Goal: Information Seeking & Learning: Understand process/instructions

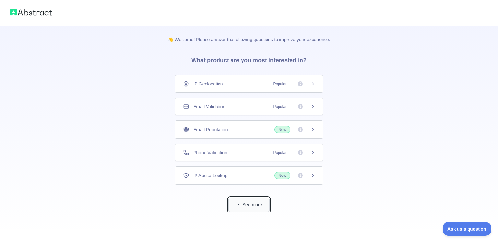
click at [244, 206] on button "See more" at bounding box center [248, 205] width 41 height 15
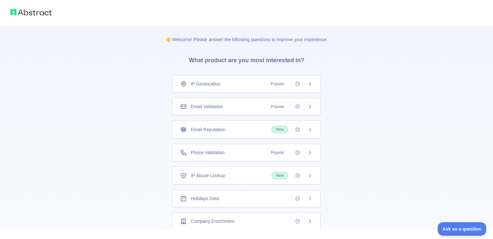
click at [214, 106] on span "Email Validation" at bounding box center [206, 106] width 32 height 6
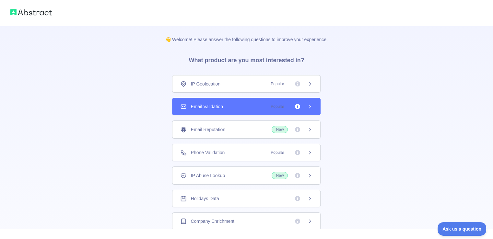
click at [309, 106] on icon at bounding box center [310, 106] width 2 height 3
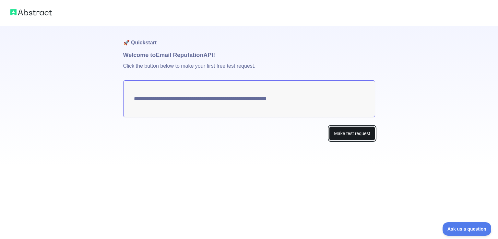
click at [358, 133] on button "Make test request" at bounding box center [352, 133] width 46 height 15
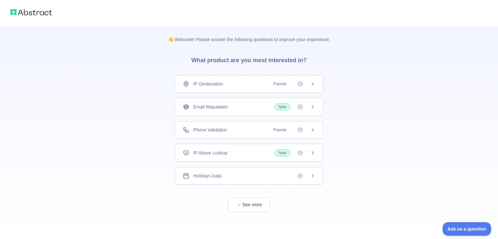
click at [313, 107] on icon at bounding box center [313, 106] width 2 height 3
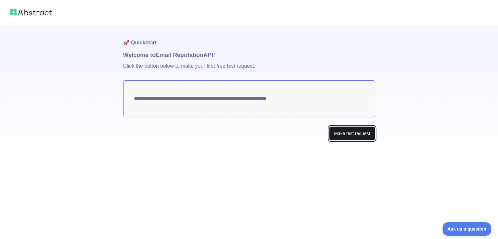
click at [346, 133] on button "Make test request" at bounding box center [352, 133] width 46 height 15
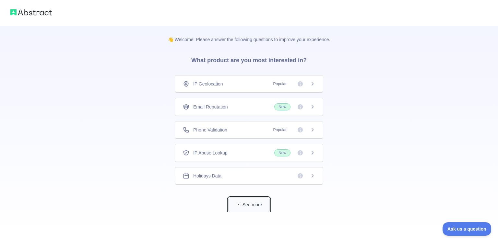
click at [242, 205] on span "button" at bounding box center [239, 204] width 6 height 6
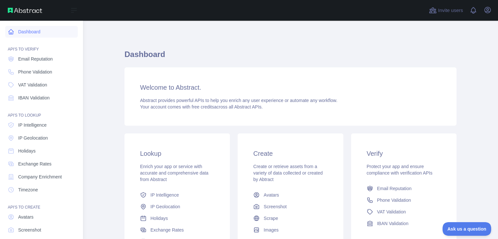
click at [9, 28] on link "Dashboard" at bounding box center [41, 32] width 73 height 12
click at [37, 56] on span "Email Reputation" at bounding box center [35, 59] width 35 height 6
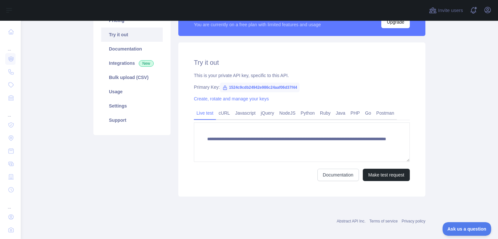
scroll to position [65, 0]
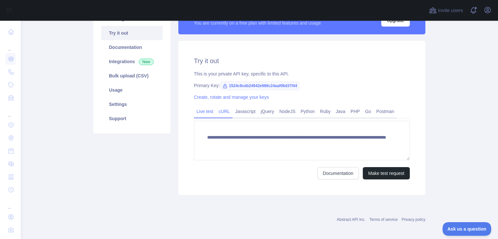
click at [223, 113] on link "cURL" at bounding box center [224, 111] width 17 height 10
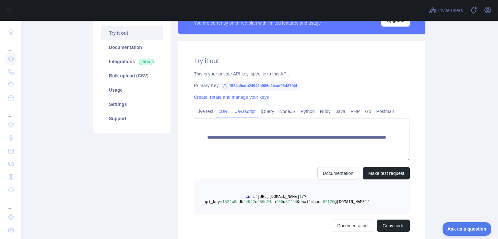
scroll to position [63, 0]
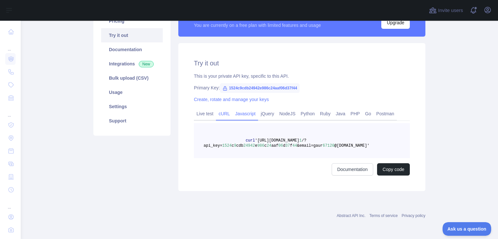
click at [243, 113] on link "Javascript" at bounding box center [245, 114] width 26 height 10
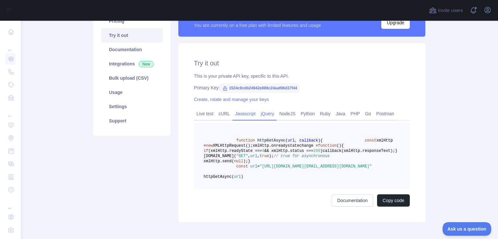
click at [267, 114] on link "jQuery" at bounding box center [267, 114] width 18 height 10
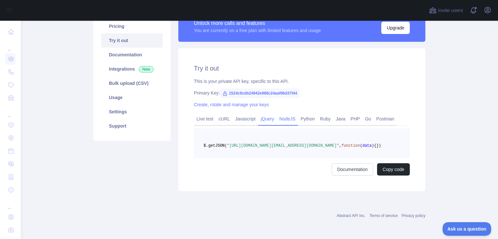
click at [283, 114] on link "NodeJS" at bounding box center [286, 119] width 21 height 10
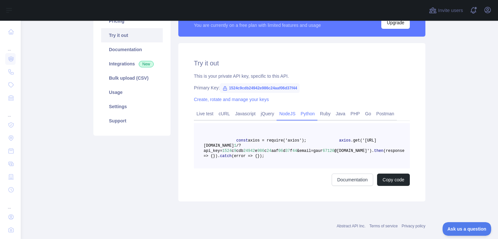
click at [300, 115] on link "Python" at bounding box center [307, 114] width 19 height 10
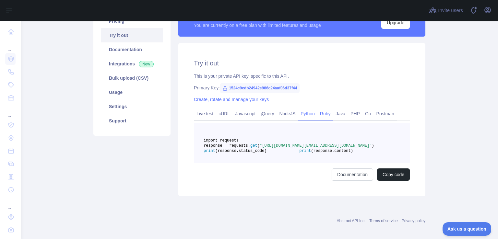
click at [321, 113] on link "Ruby" at bounding box center [325, 114] width 16 height 10
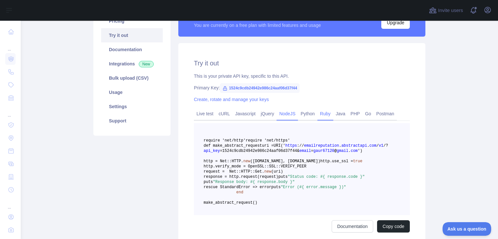
click at [286, 112] on link "NodeJS" at bounding box center [286, 114] width 21 height 10
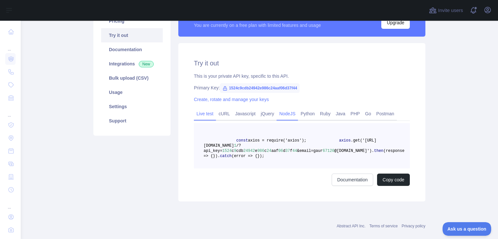
click at [203, 112] on link "Live test" at bounding box center [205, 114] width 22 height 10
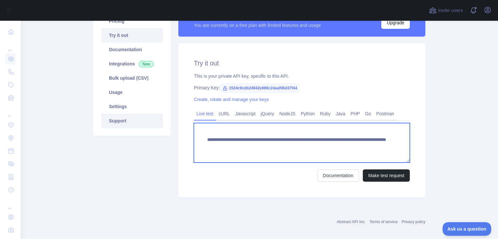
drag, startPoint x: 368, startPoint y: 148, endPoint x: 157, endPoint y: 118, distance: 213.4
click at [157, 118] on div "**********" at bounding box center [258, 101] width 339 height 199
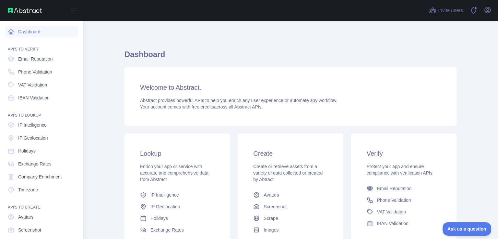
click at [8, 32] on icon at bounding box center [11, 32] width 6 height 6
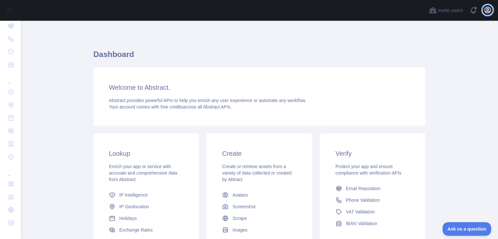
click at [487, 9] on icon "button" at bounding box center [487, 10] width 8 height 8
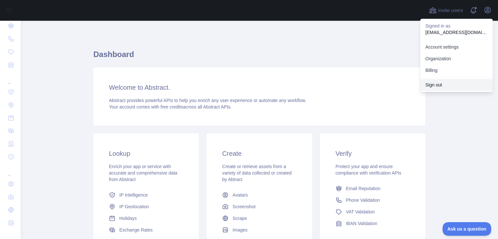
click at [433, 85] on button "Sign out" at bounding box center [456, 85] width 73 height 12
